Goal: Task Accomplishment & Management: Manage account settings

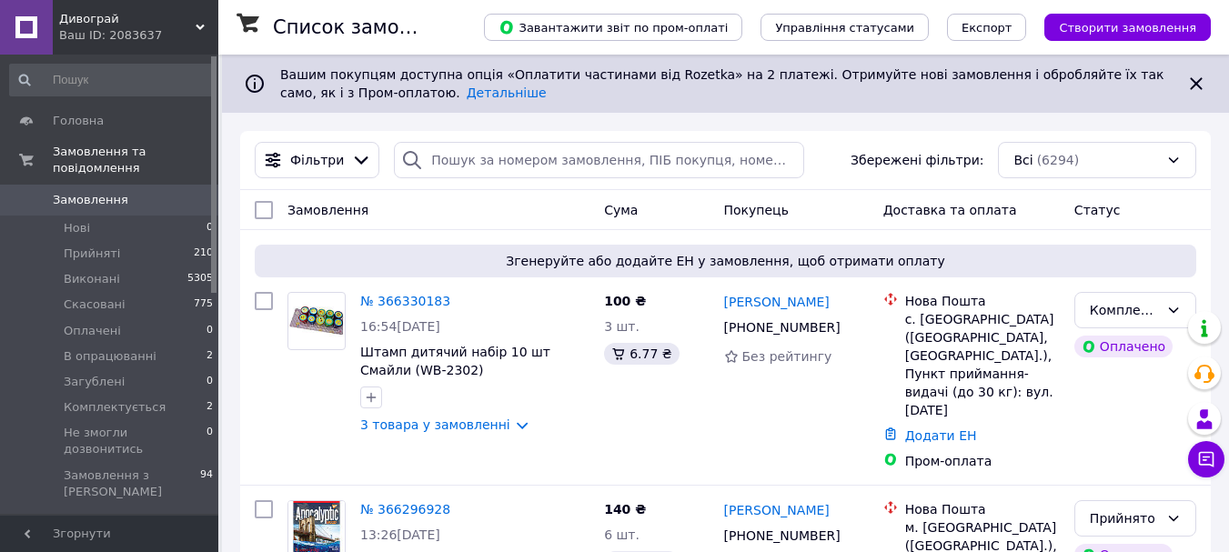
click at [82, 192] on span "Замовлення" at bounding box center [91, 200] width 76 height 16
click at [86, 220] on span "Нові" at bounding box center [77, 228] width 26 height 16
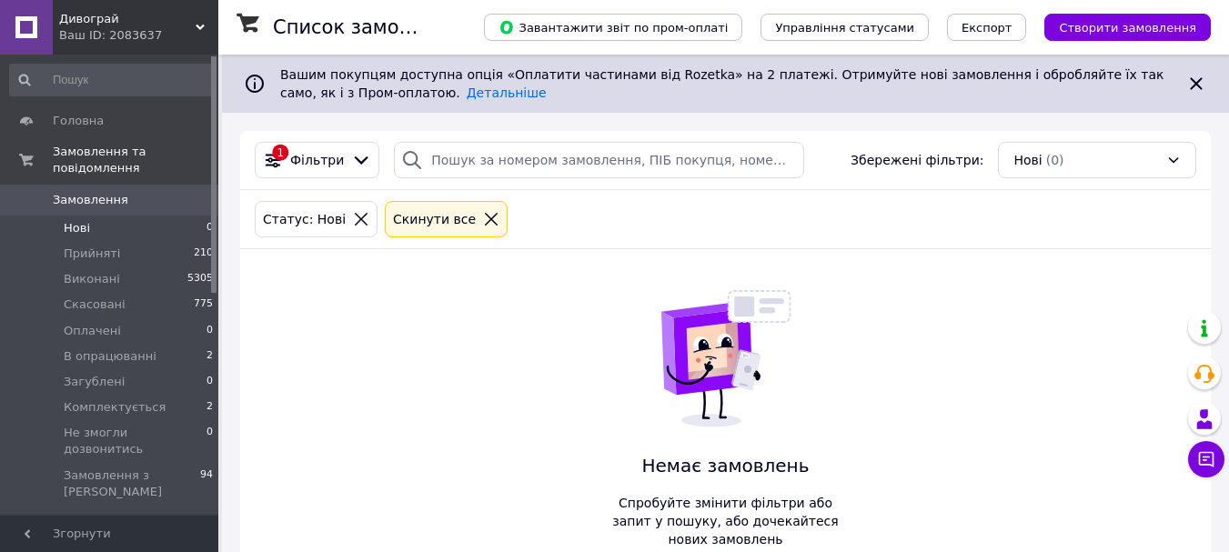
click at [79, 192] on span "Замовлення" at bounding box center [91, 200] width 76 height 16
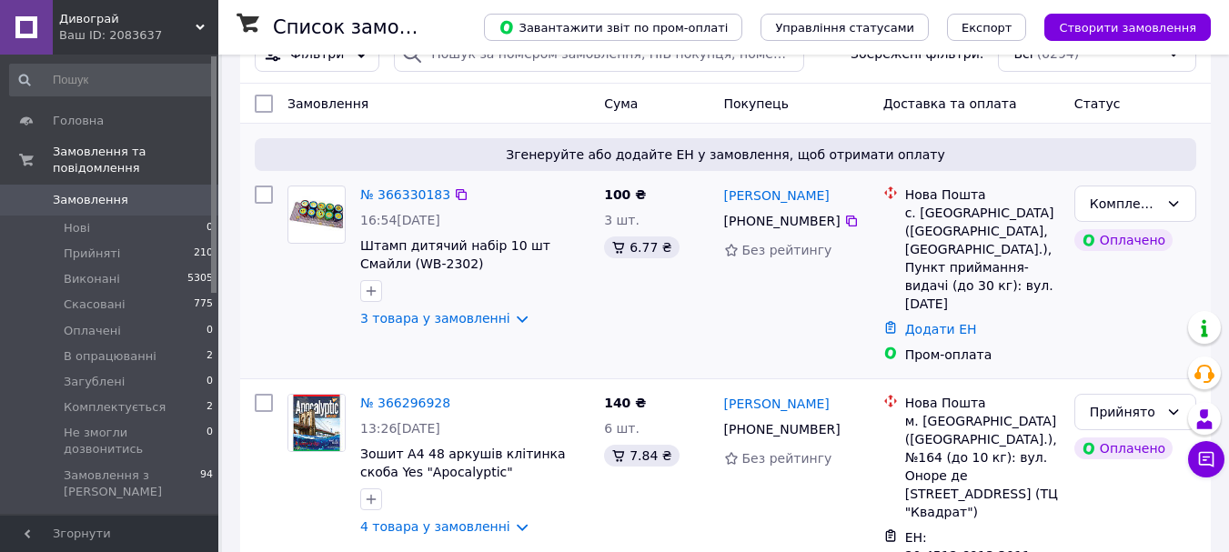
scroll to position [182, 0]
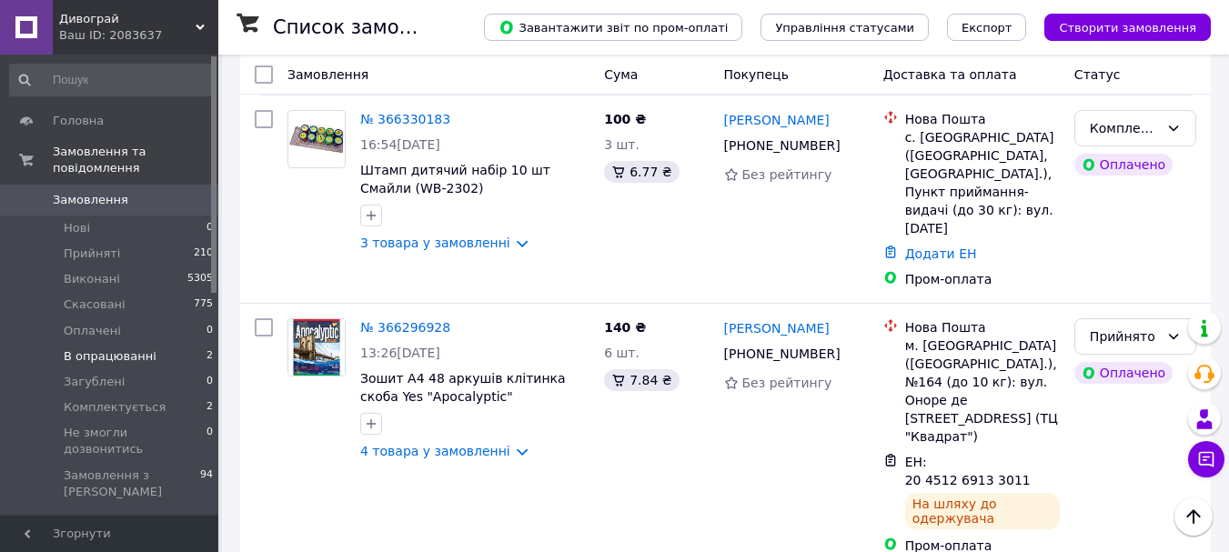
click at [123, 349] on span "В опрацюванні" at bounding box center [110, 357] width 93 height 16
